Goal: Task Accomplishment & Management: Use online tool/utility

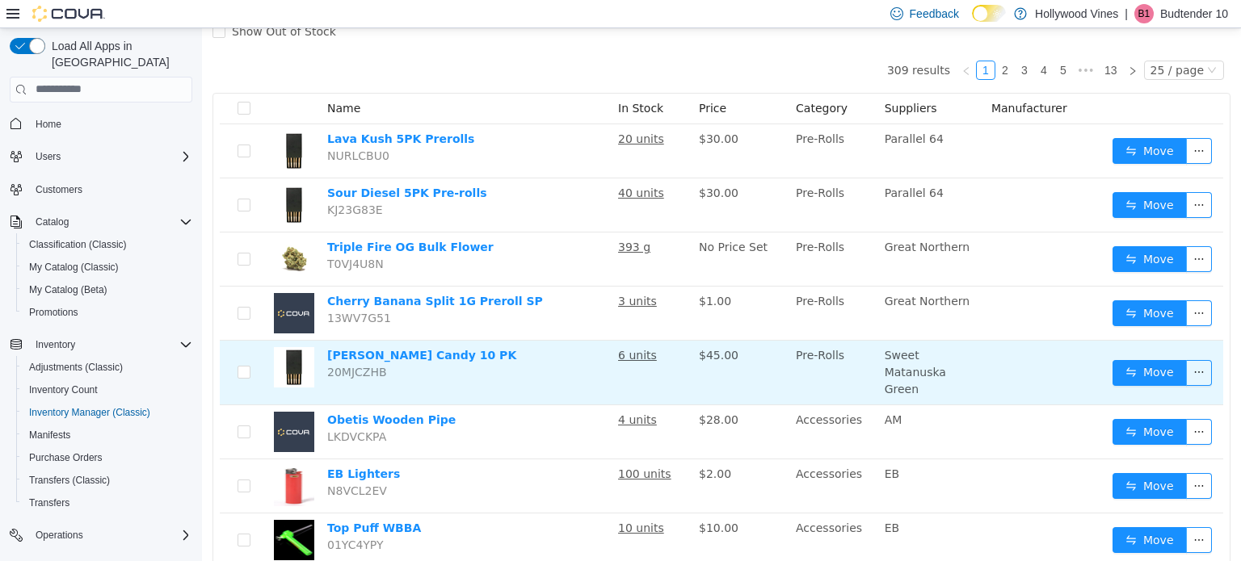
scroll to position [136, 0]
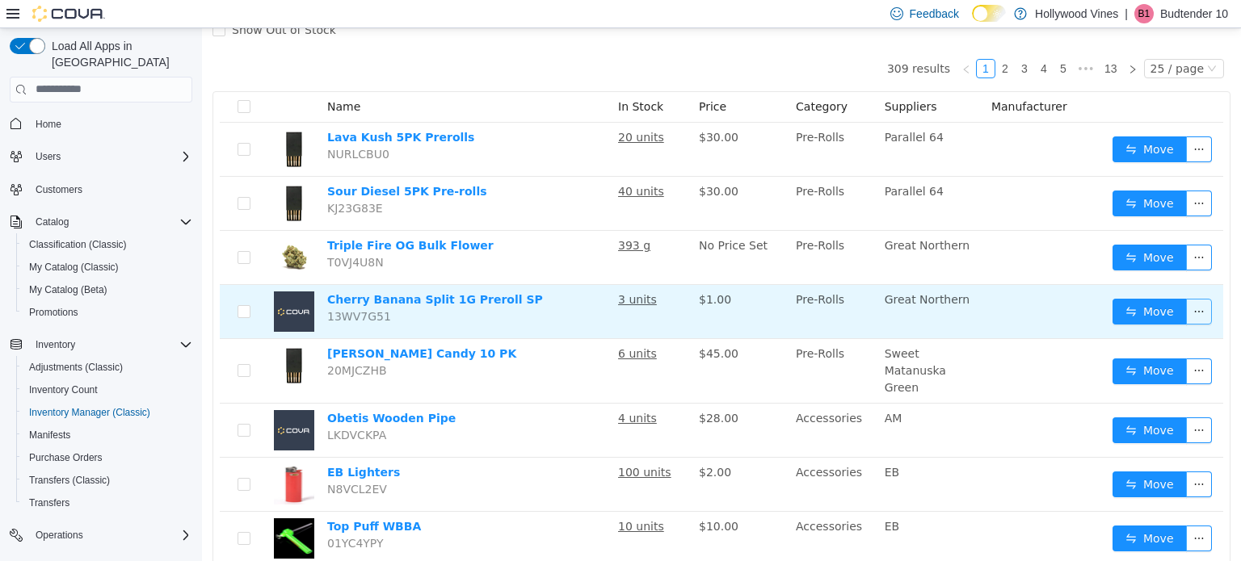
click at [1186, 306] on button "button" at bounding box center [1199, 311] width 26 height 26
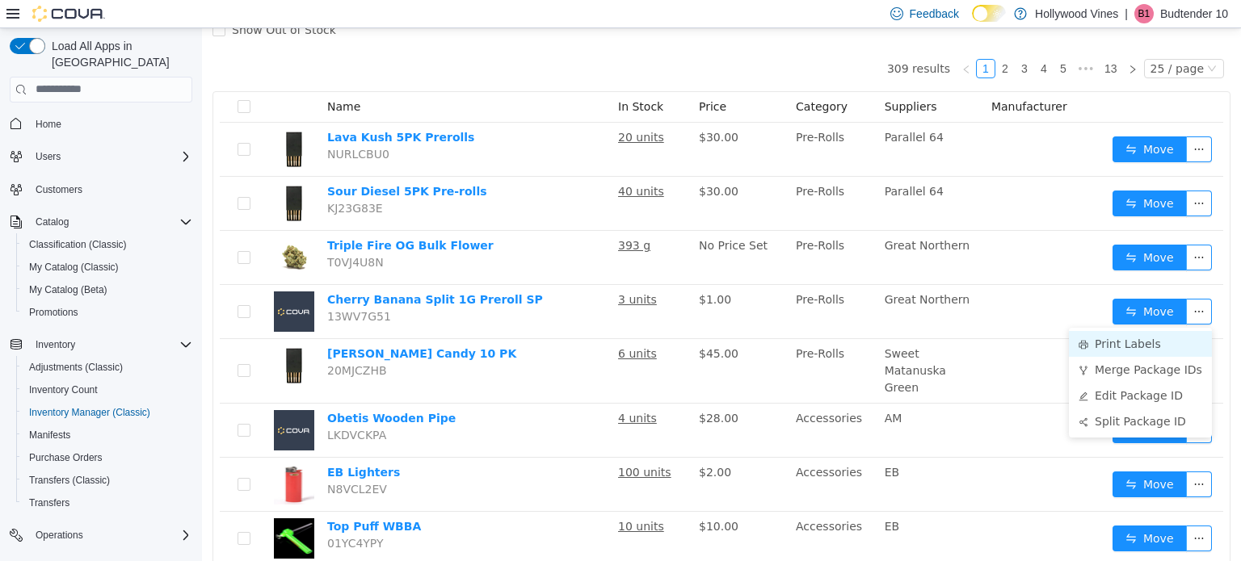
click at [1150, 342] on li "Print Labels" at bounding box center [1140, 343] width 143 height 26
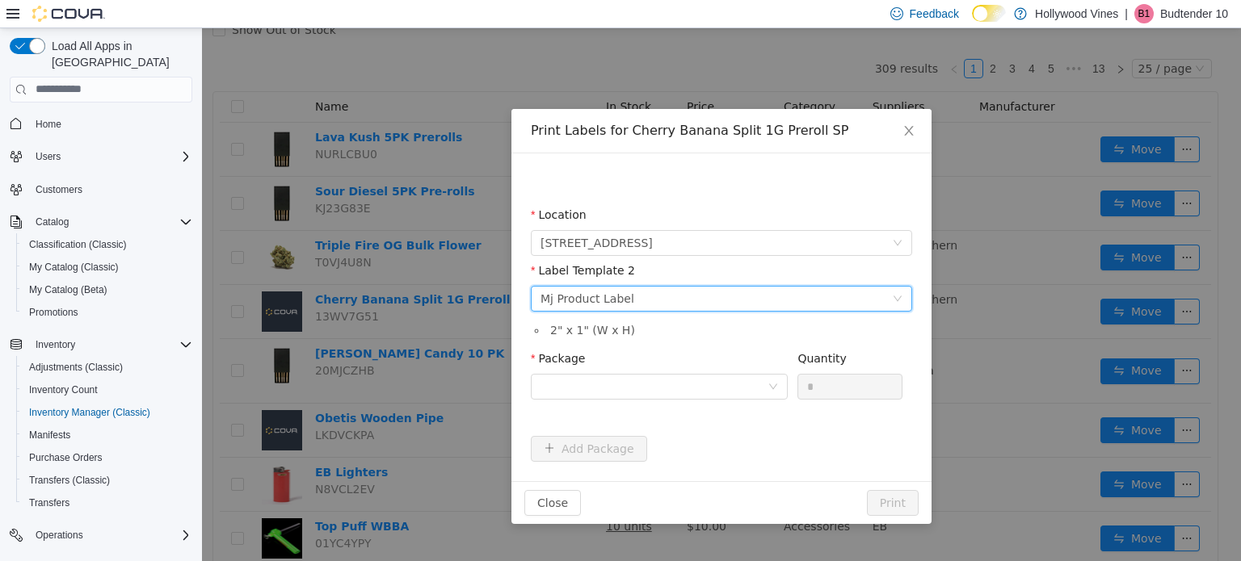
click at [812, 298] on div "Please select a label template Mj Product Label" at bounding box center [715, 298] width 351 height 24
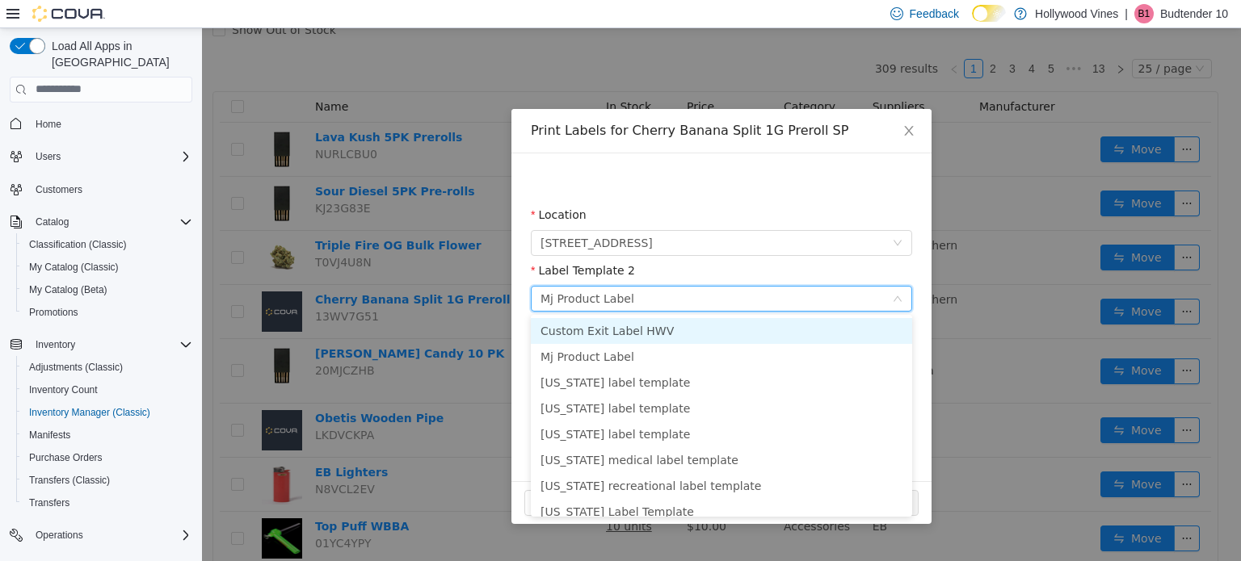
click at [686, 338] on li "Custom Exit Label HWV" at bounding box center [721, 330] width 381 height 26
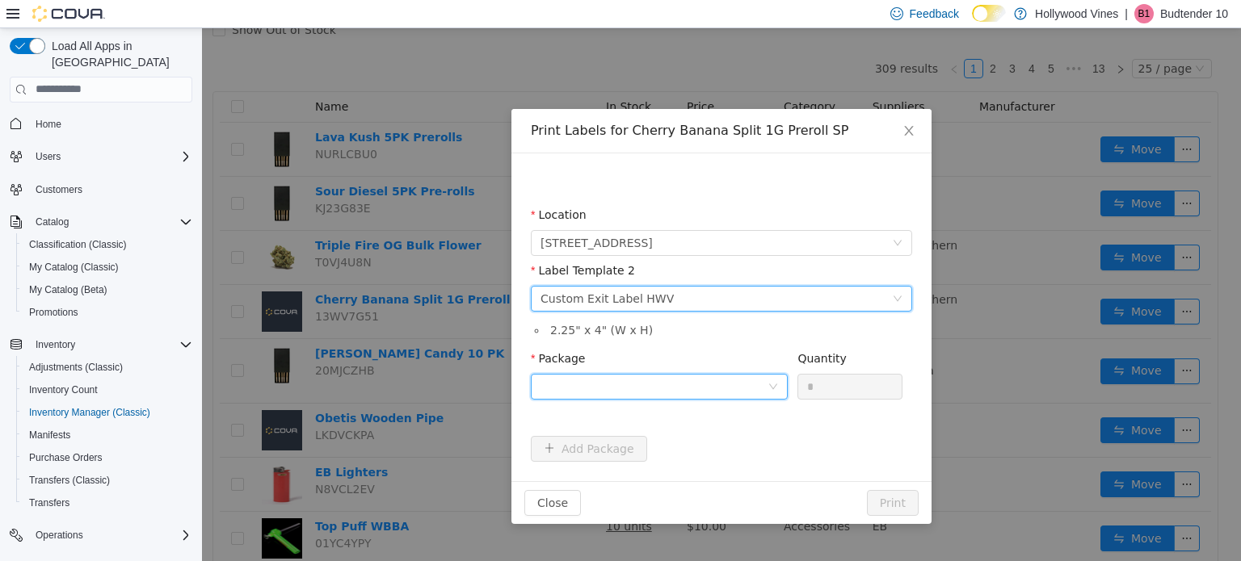
click at [679, 383] on div at bounding box center [653, 386] width 227 height 24
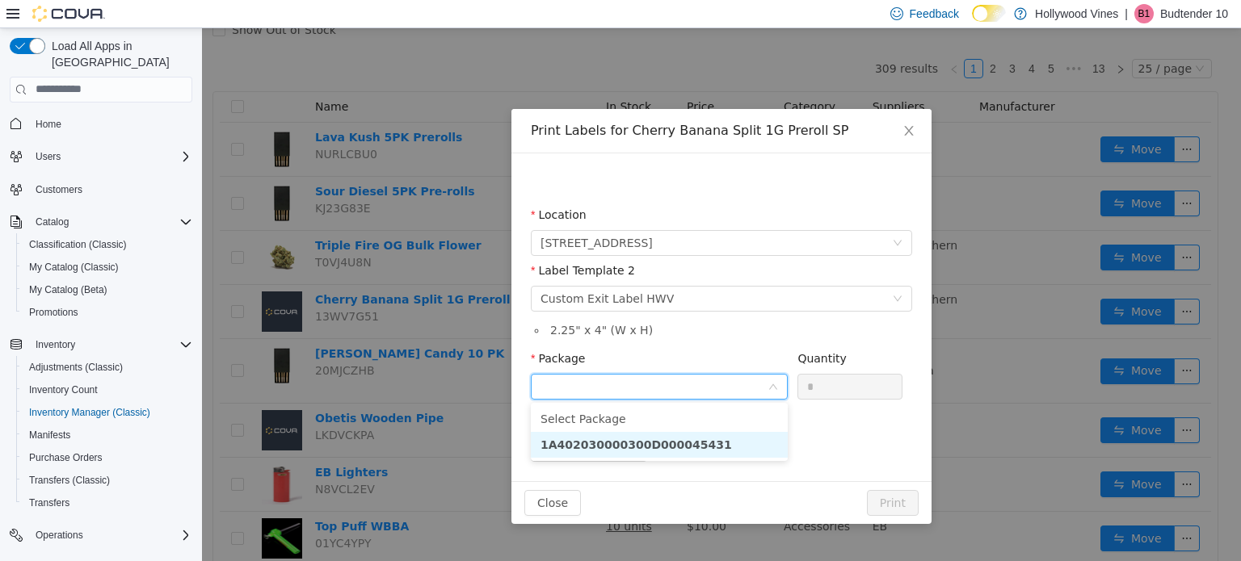
click at [652, 443] on strong "1A402030000300D000045431" at bounding box center [635, 444] width 191 height 13
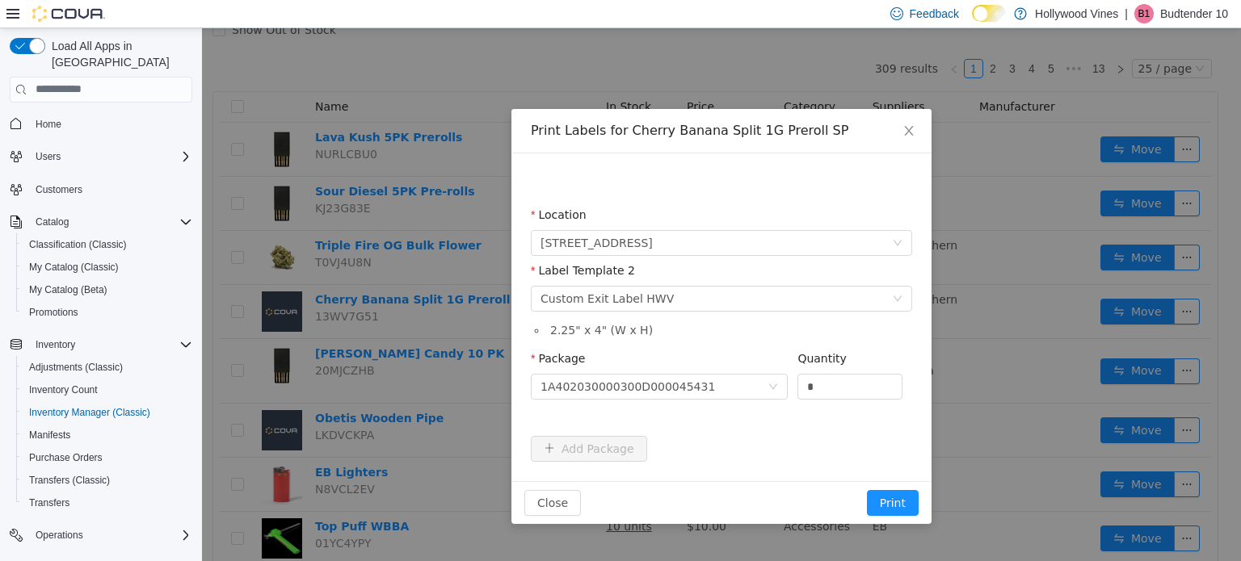
click at [802, 406] on div "Package 1A402030000300D000045431 Quantity *" at bounding box center [721, 381] width 381 height 62
click at [818, 389] on input "*" at bounding box center [849, 386] width 103 height 24
click at [901, 138] on span "Close" at bounding box center [908, 130] width 45 height 45
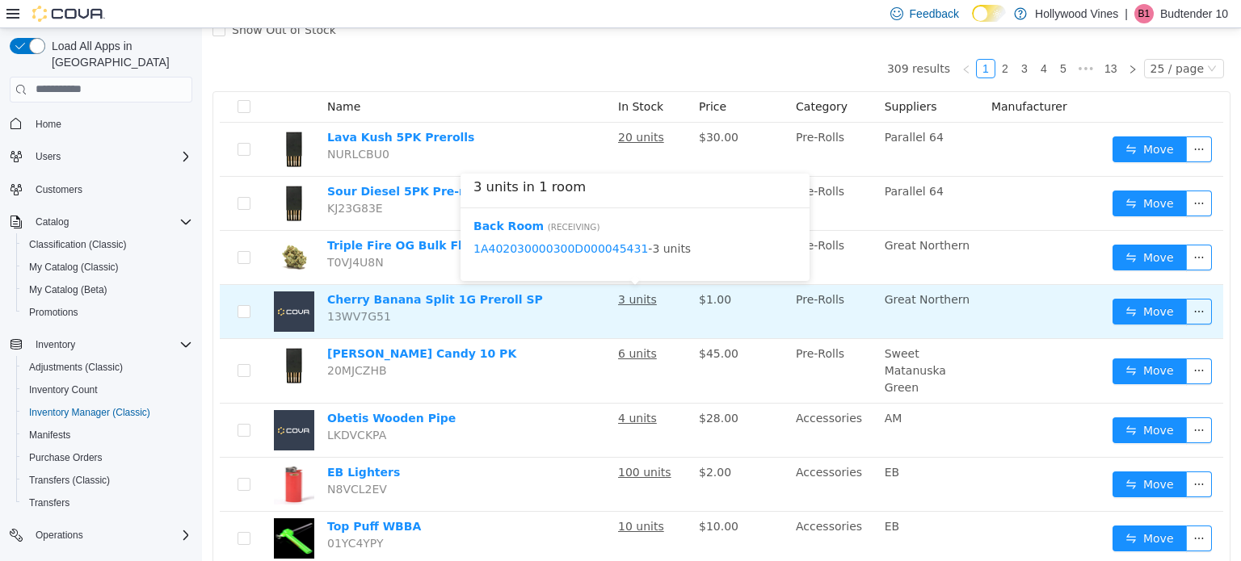
click at [638, 304] on u "3 units" at bounding box center [637, 298] width 39 height 13
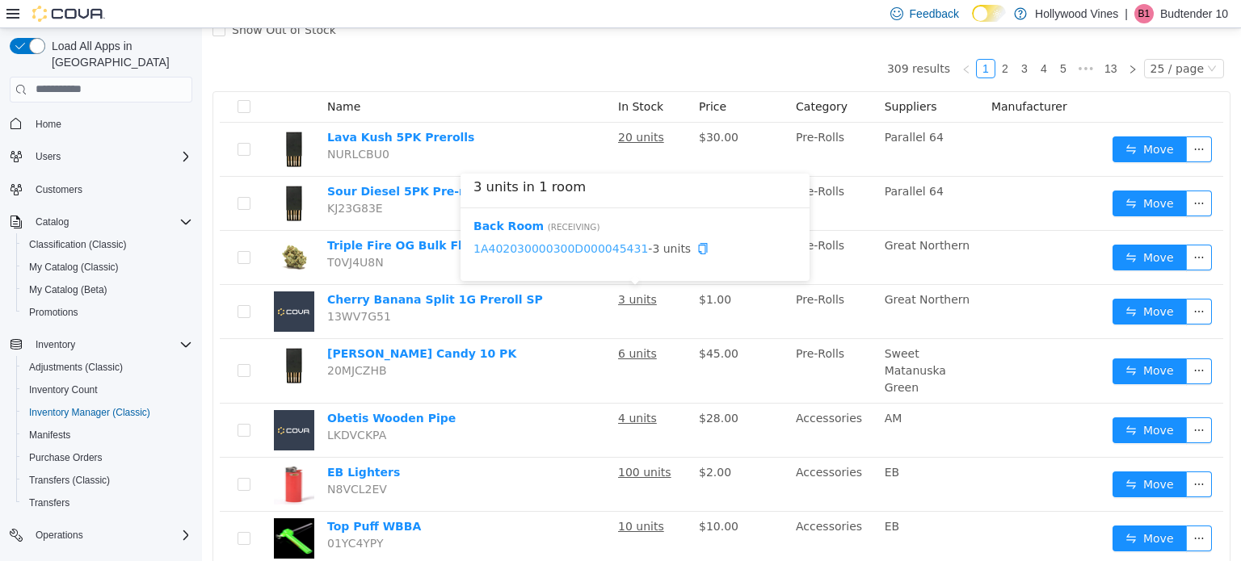
click at [589, 248] on link "1A402030000300D000045431" at bounding box center [560, 248] width 174 height 13
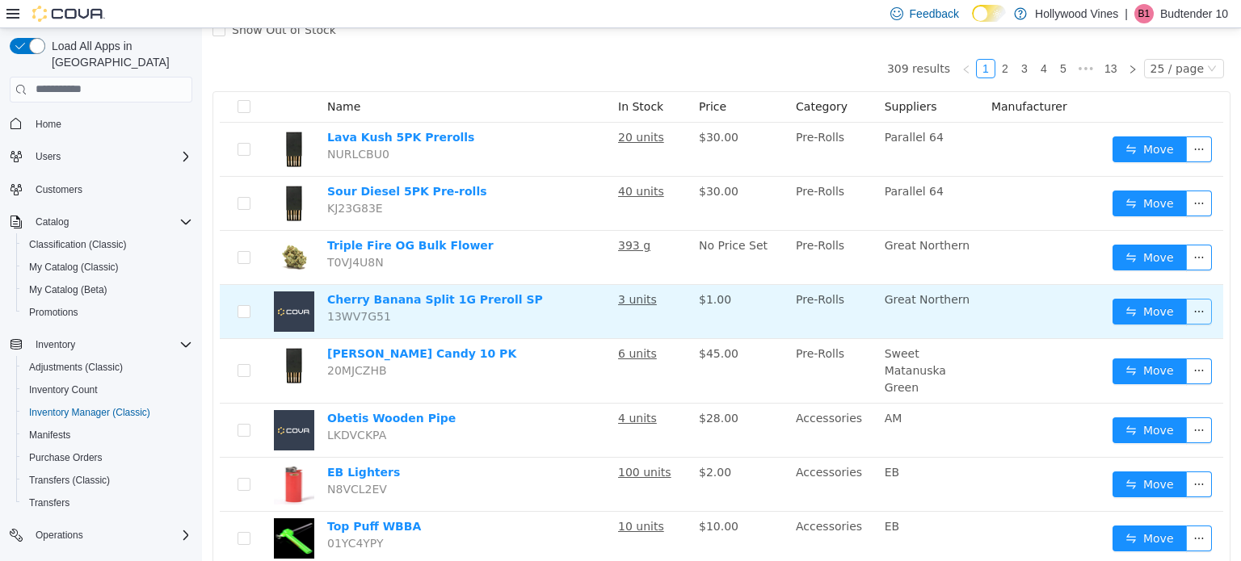
click at [1186, 312] on button "button" at bounding box center [1199, 311] width 26 height 26
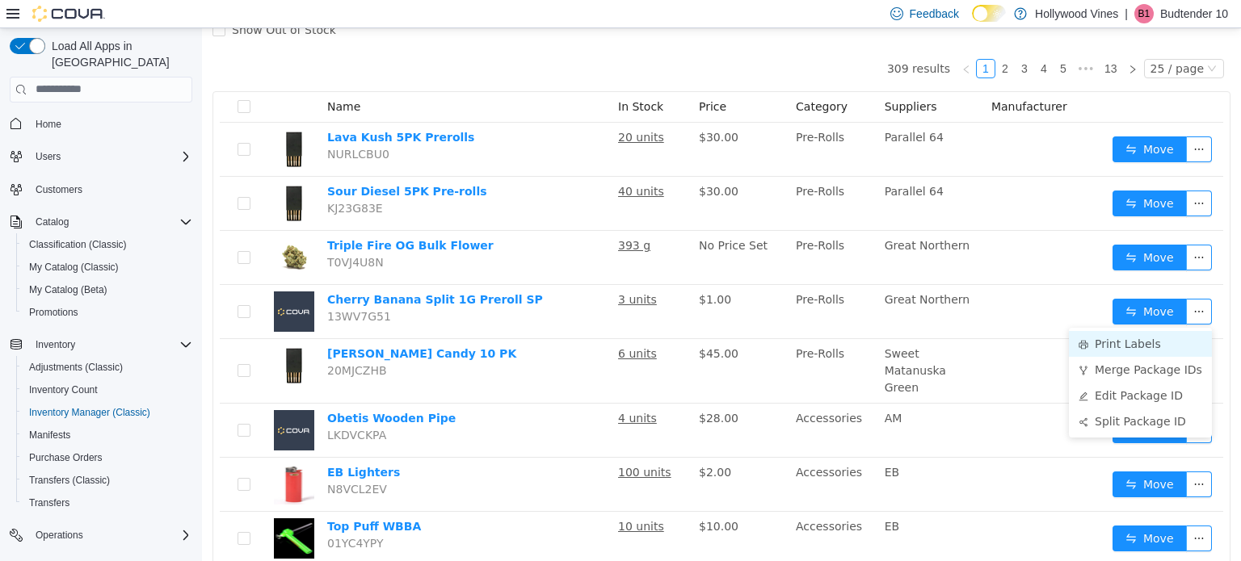
click at [1127, 345] on li "Print Labels" at bounding box center [1140, 343] width 143 height 26
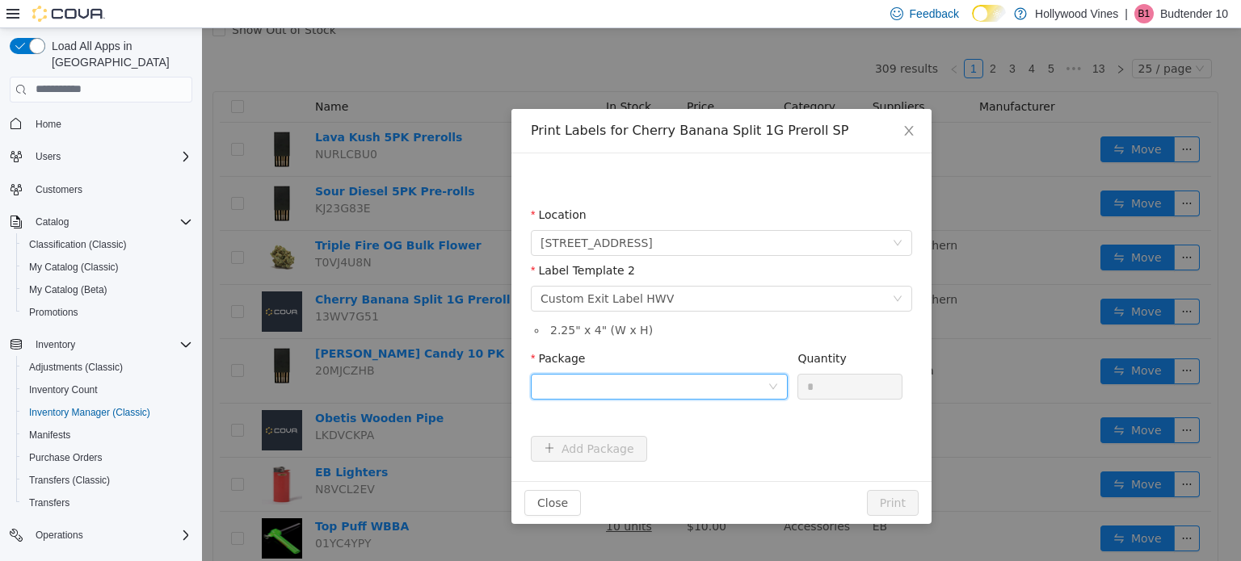
click at [707, 393] on div at bounding box center [653, 386] width 227 height 24
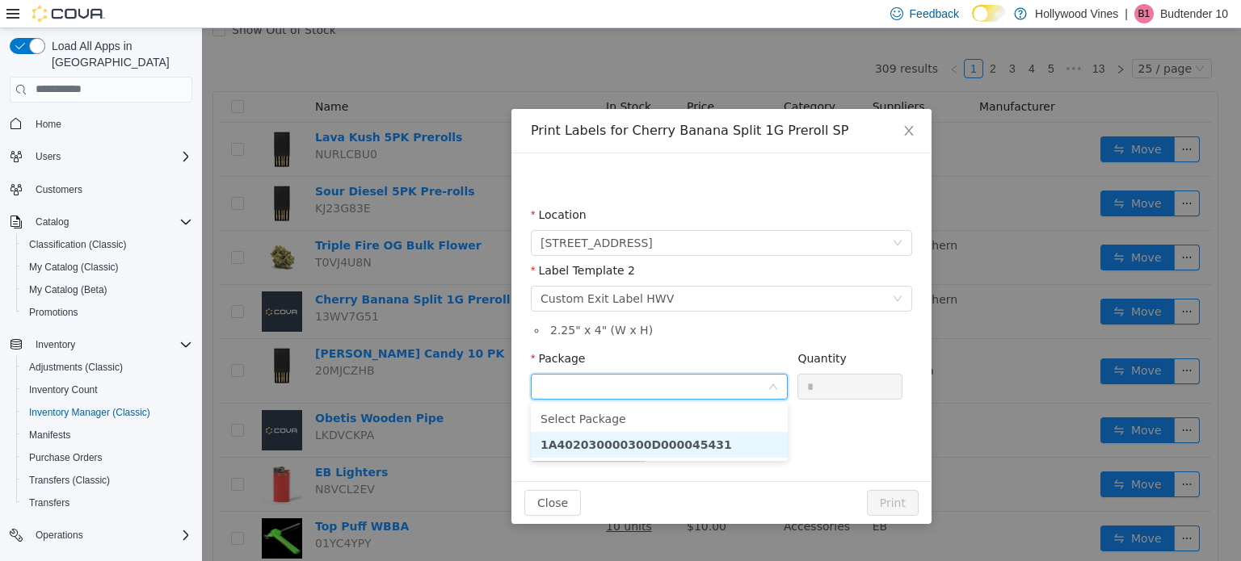
click at [699, 448] on li "1A402030000300D000045431" at bounding box center [659, 444] width 257 height 26
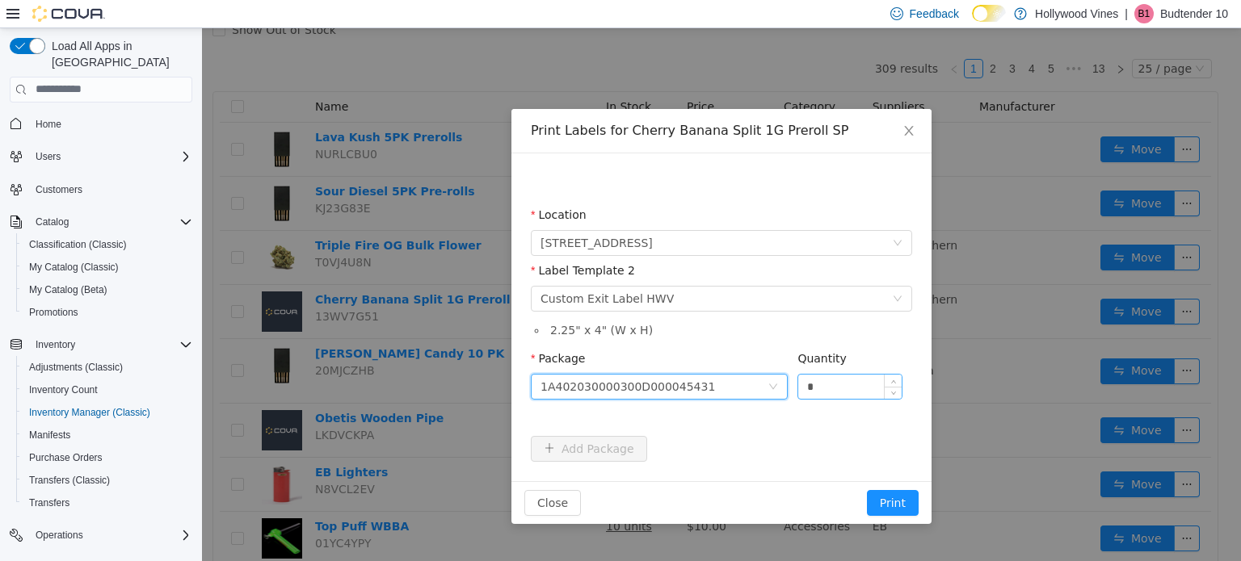
click at [831, 389] on input "*" at bounding box center [849, 386] width 103 height 24
type input "*"
click at [867, 490] on button "Print" at bounding box center [893, 503] width 52 height 26
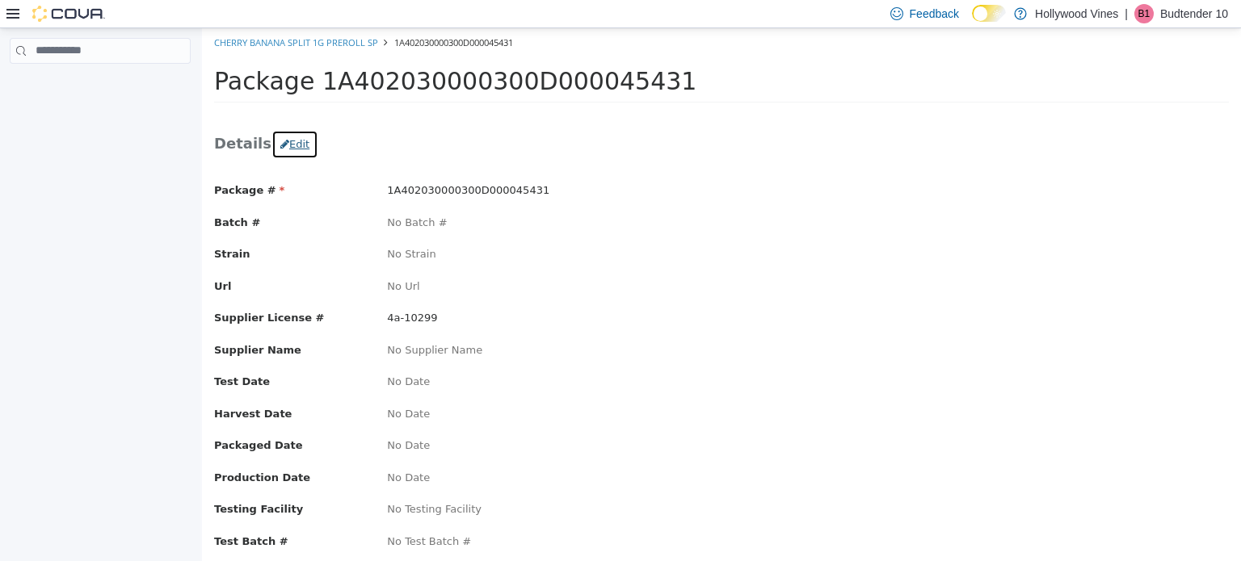
click at [300, 144] on button "Edit" at bounding box center [294, 143] width 47 height 29
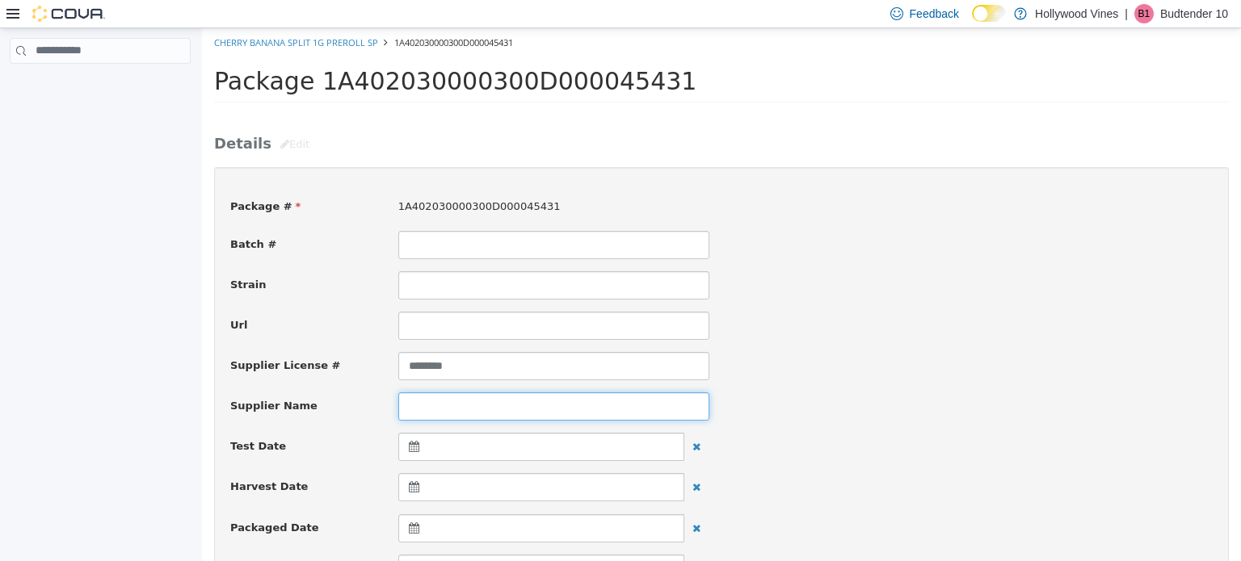
click at [452, 397] on input at bounding box center [553, 406] width 311 height 28
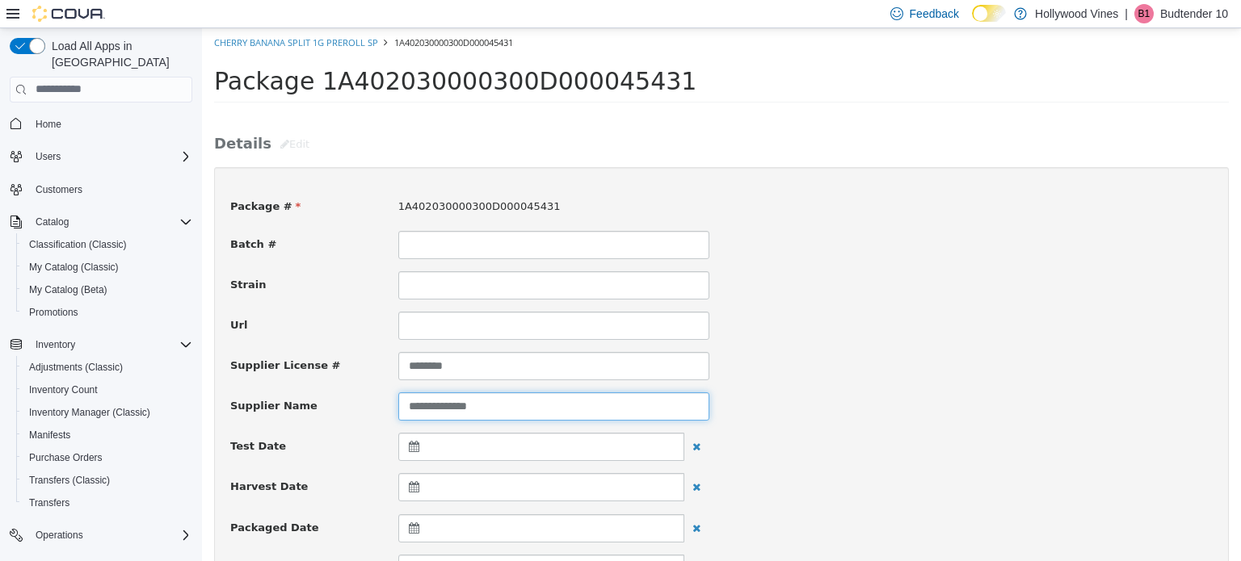
type input "**********"
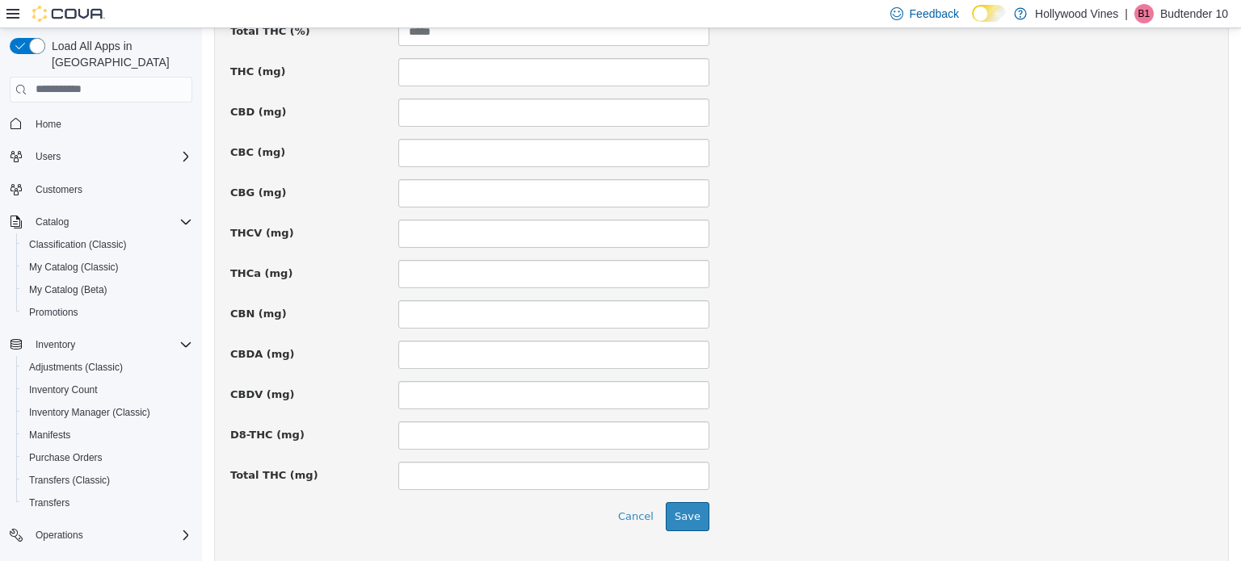
scroll to position [1186, 0]
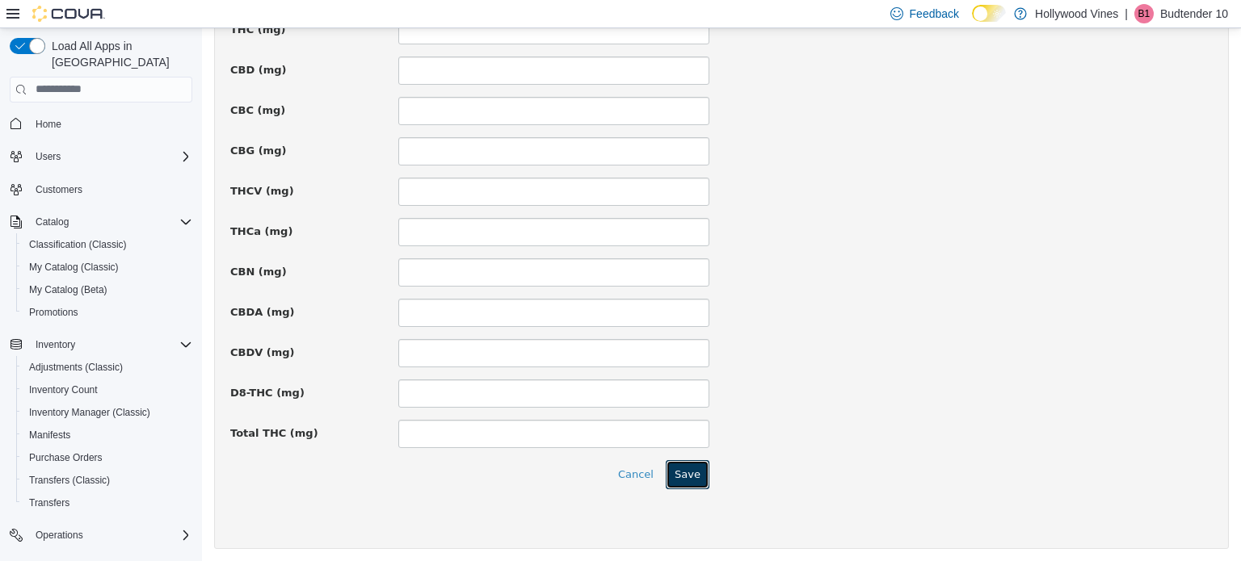
click at [684, 463] on button "Save" at bounding box center [688, 474] width 44 height 29
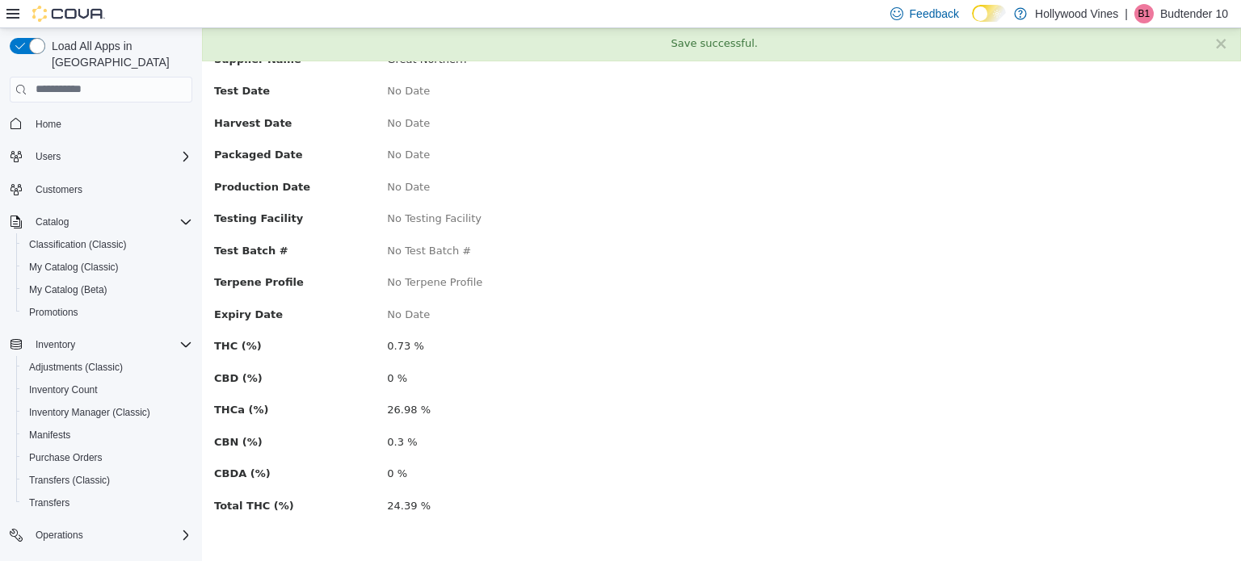
scroll to position [0, 0]
